Goal: Find specific page/section

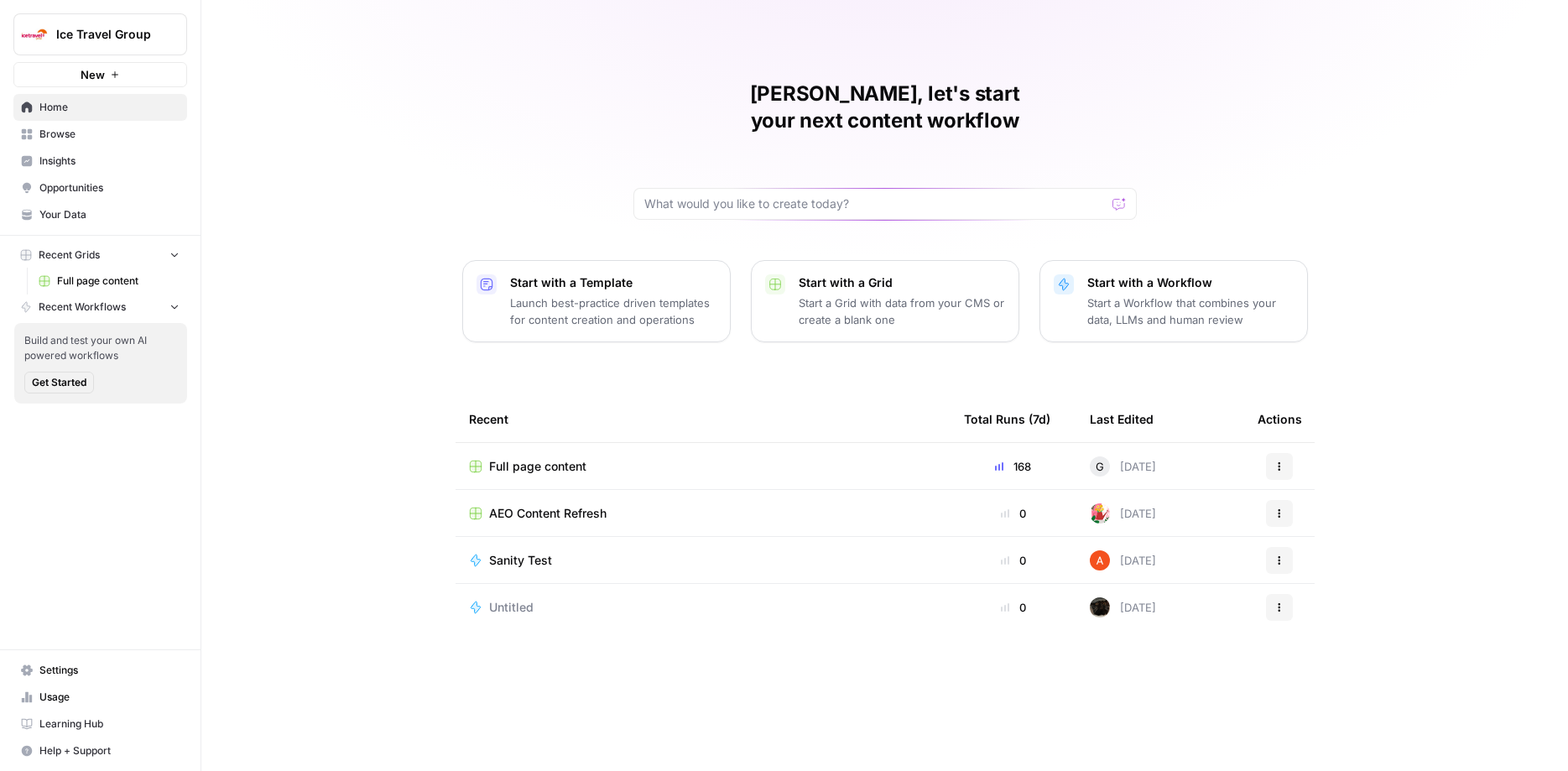
click at [111, 302] on span "Recent Workflows" at bounding box center [82, 306] width 87 height 15
click at [116, 277] on span "Full page content" at bounding box center [118, 280] width 122 height 15
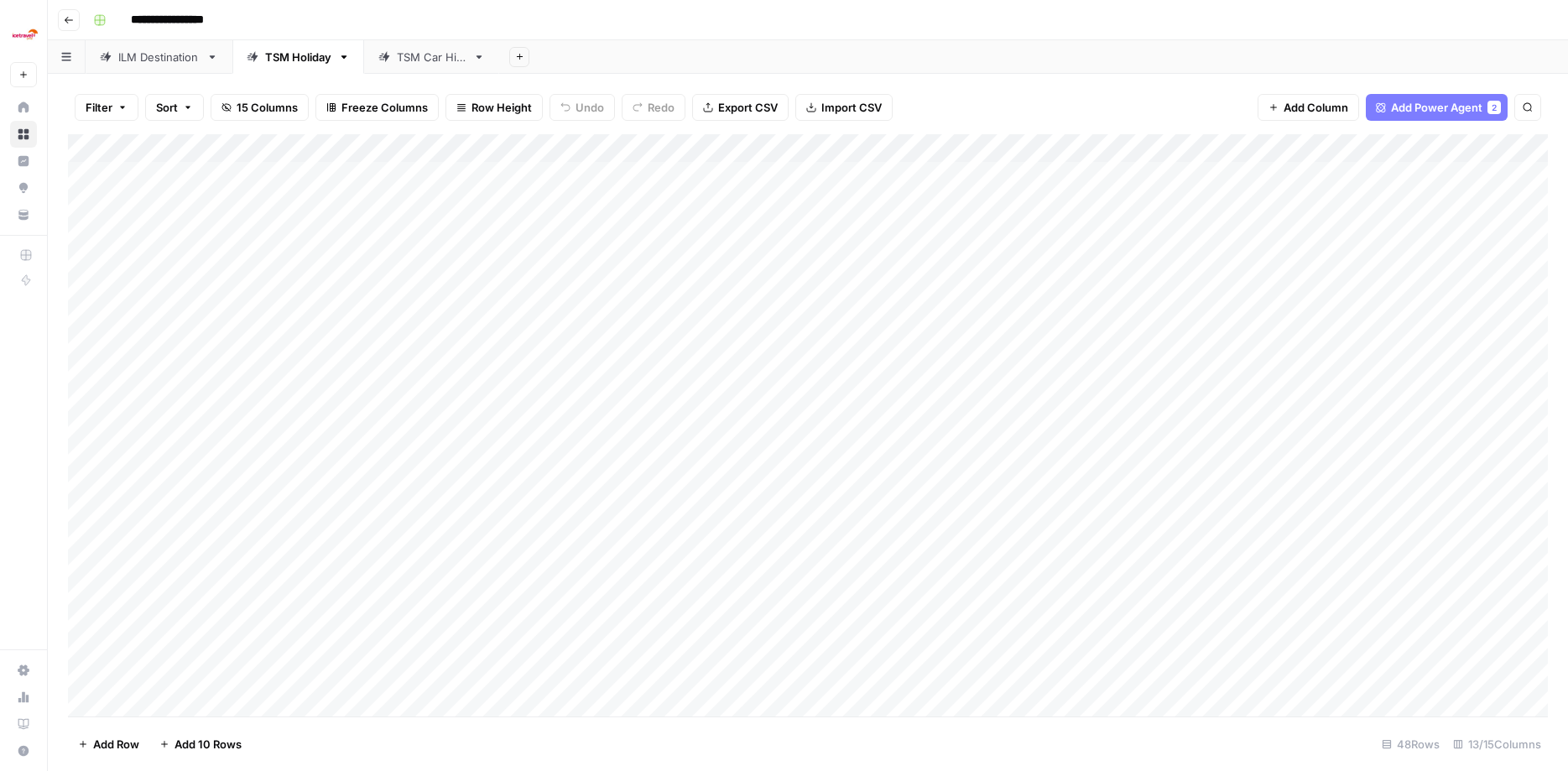
click at [297, 65] on div "TSM Holiday" at bounding box center [298, 57] width 66 height 17
click at [1108, 705] on div "Add Column" at bounding box center [808, 427] width 1480 height 586
click at [410, 63] on div "TSM Car Hire" at bounding box center [432, 57] width 70 height 17
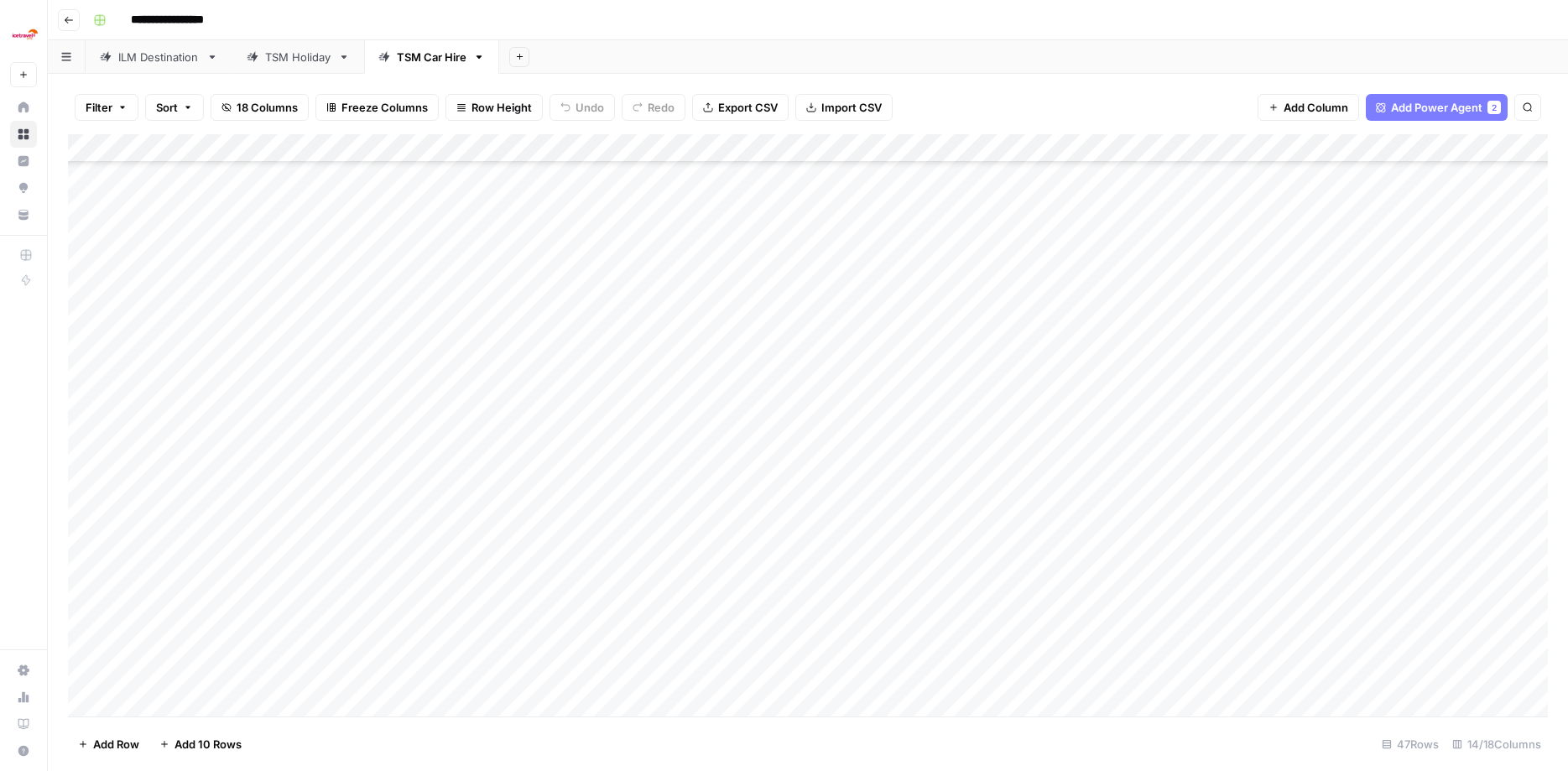
scroll to position [809, 0]
